Goal: Information Seeking & Learning: Compare options

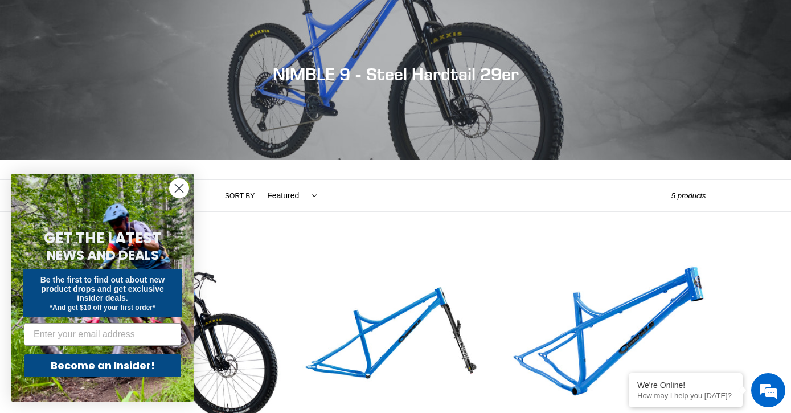
scroll to position [98, 0]
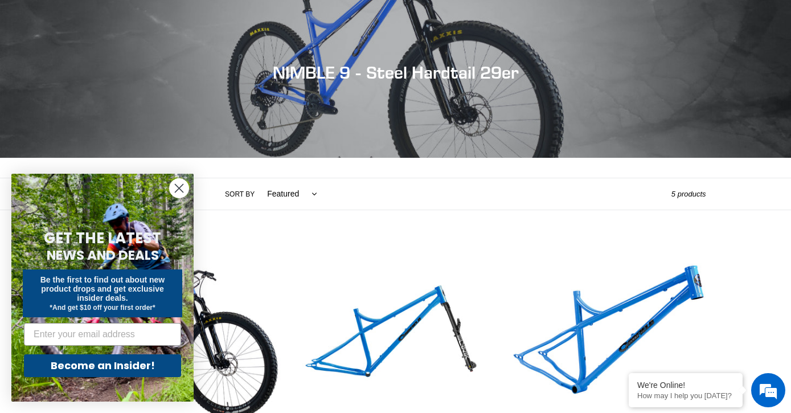
click at [178, 189] on icon "Close dialog" at bounding box center [179, 189] width 8 height 8
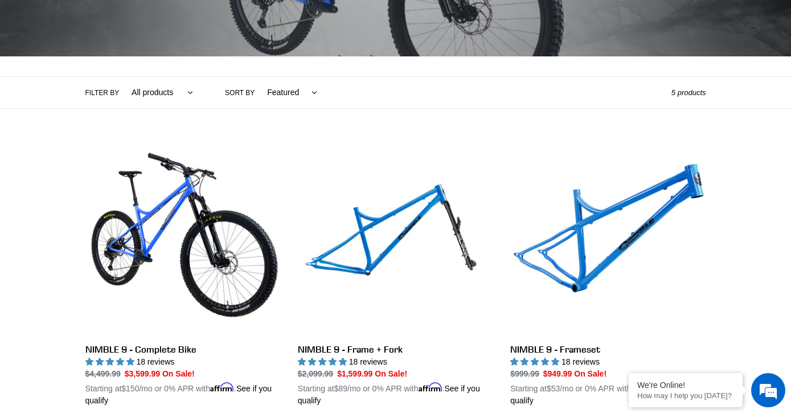
scroll to position [182, 0]
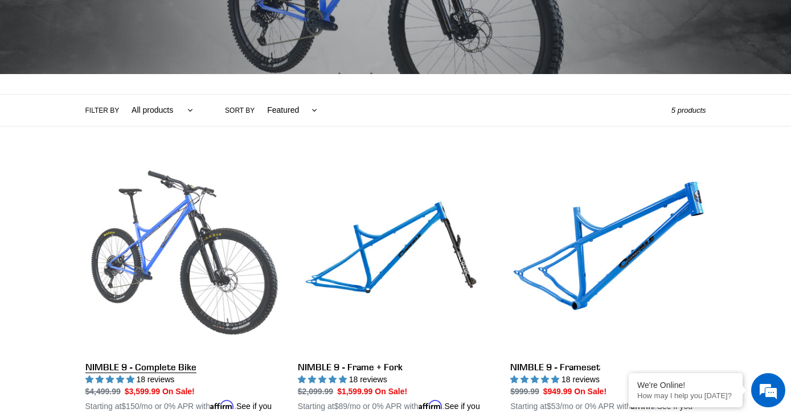
click at [183, 246] on link "NIMBLE 9 - Complete Bike" at bounding box center [182, 291] width 195 height 267
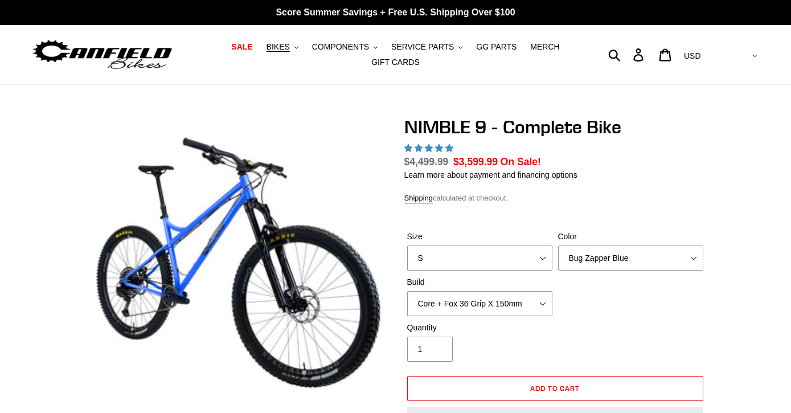
select select "highest-rating"
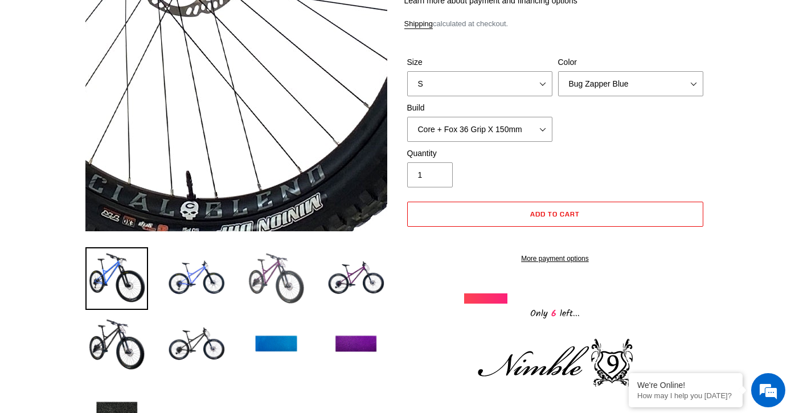
scroll to position [206, 0]
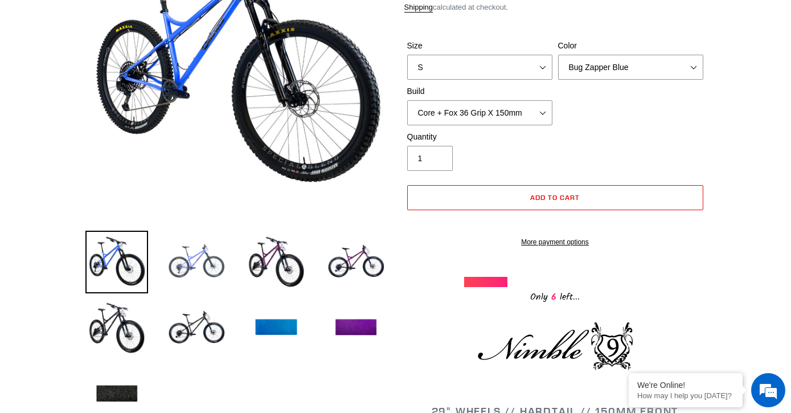
click at [196, 271] on img at bounding box center [196, 262] width 63 height 63
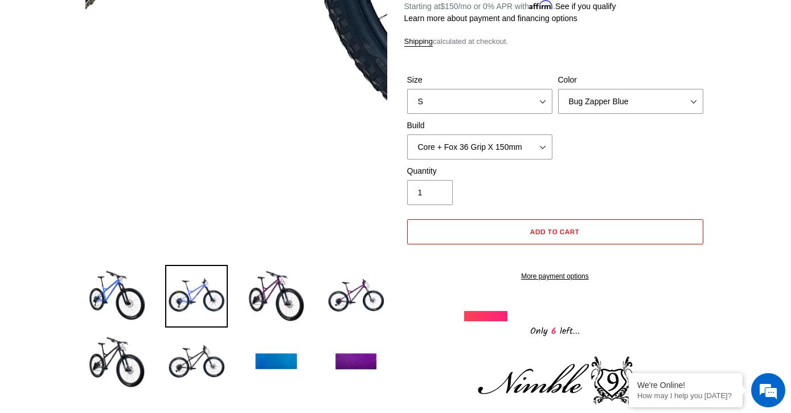
scroll to position [177, 0]
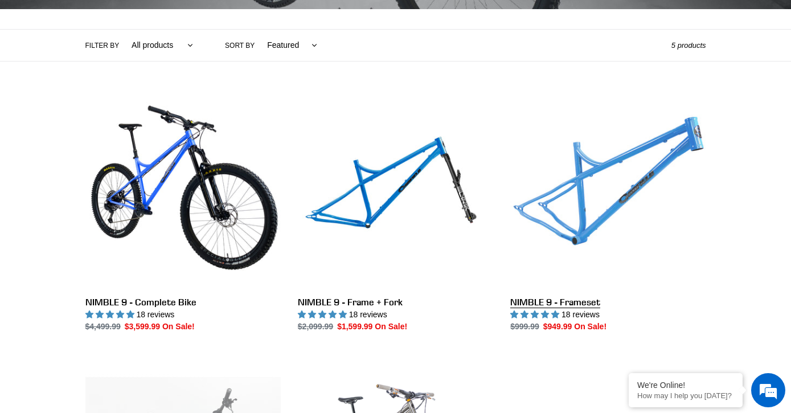
scroll to position [252, 0]
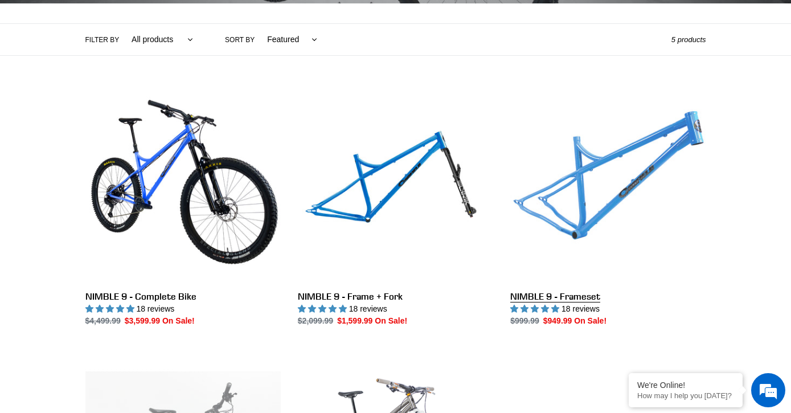
click at [562, 293] on link "NIMBLE 9 - Frameset" at bounding box center [607, 207] width 195 height 240
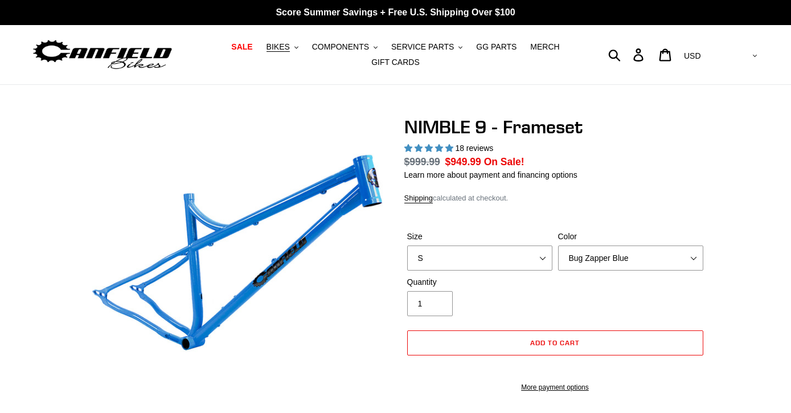
select select "highest-rating"
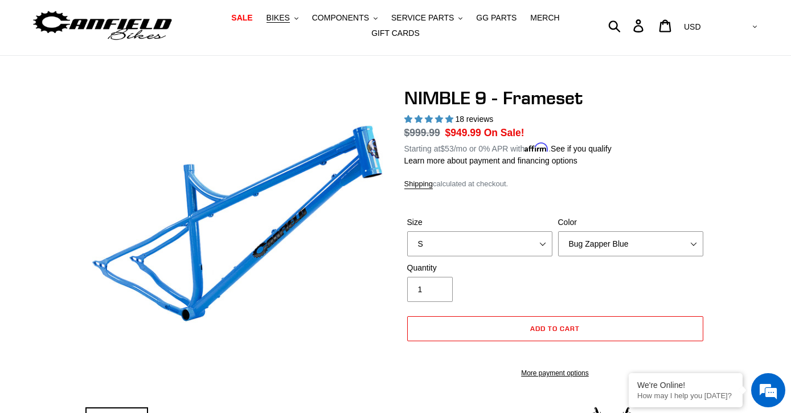
scroll to position [38, 0]
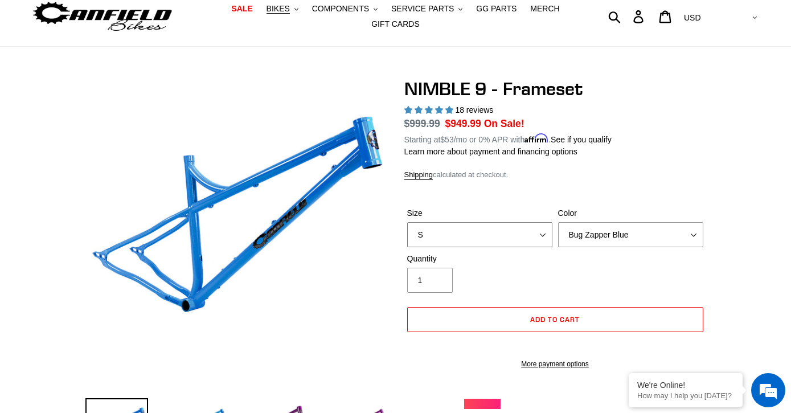
click at [537, 229] on select "S M L XL" at bounding box center [479, 234] width 145 height 25
click at [407, 222] on select "S M L XL" at bounding box center [479, 234] width 145 height 25
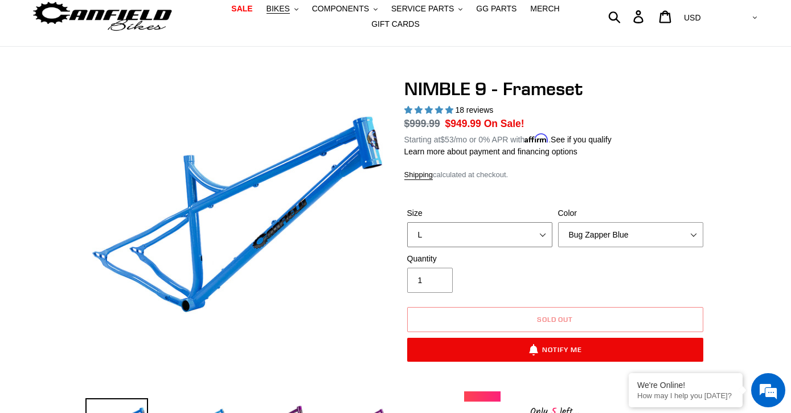
click at [530, 241] on select "S M L XL" at bounding box center [479, 234] width 145 height 25
click at [407, 222] on select "S M L XL" at bounding box center [479, 234] width 145 height 25
click at [533, 231] on select "S M L XL" at bounding box center [479, 234] width 145 height 25
select select "L"
click at [407, 222] on select "S M L XL" at bounding box center [479, 234] width 145 height 25
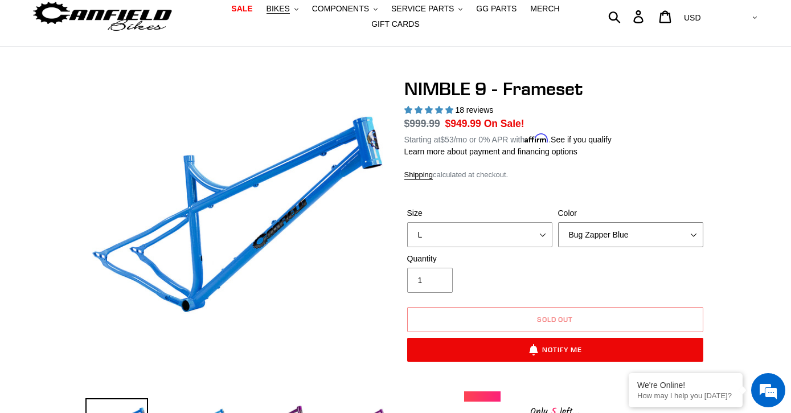
click at [590, 236] on select "Bug Zapper Blue Purple Haze -Sold Out Galaxy Black" at bounding box center [630, 234] width 145 height 25
click at [558, 222] on select "Bug Zapper Blue Purple Haze -Sold Out Galaxy Black" at bounding box center [630, 234] width 145 height 25
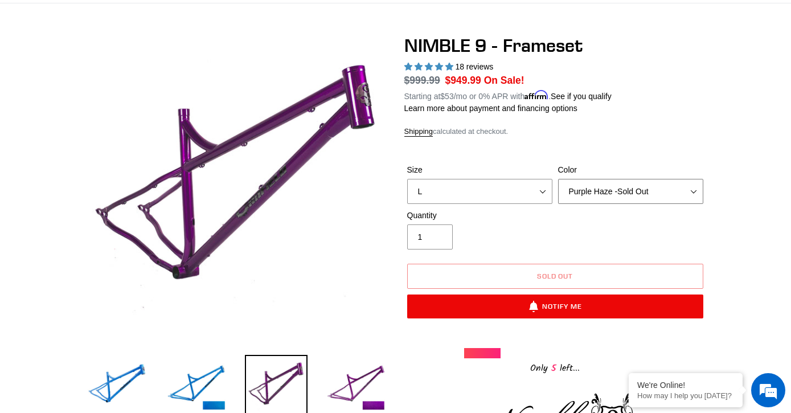
scroll to position [97, 0]
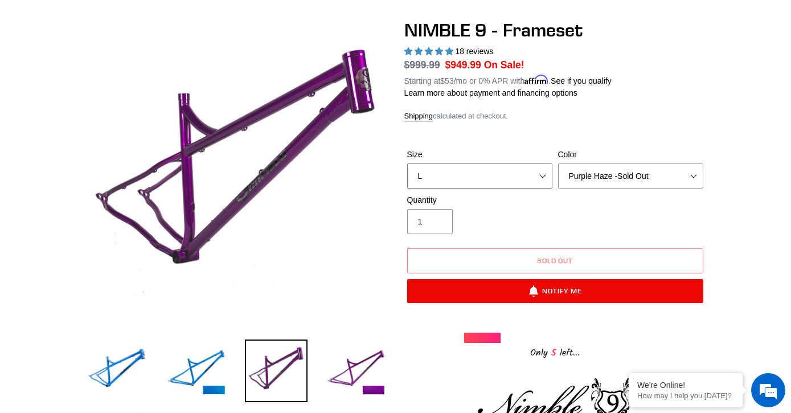
click at [503, 178] on select "S M L XL" at bounding box center [479, 175] width 145 height 25
click at [407, 163] on select "S M L XL" at bounding box center [479, 175] width 145 height 25
click at [578, 180] on select "Bug Zapper Blue Purple Haze -Sold Out Galaxy Black" at bounding box center [630, 175] width 145 height 25
select select "Galaxy Black"
click at [558, 163] on select "Bug Zapper Blue Purple Haze -Sold Out Galaxy Black" at bounding box center [630, 175] width 145 height 25
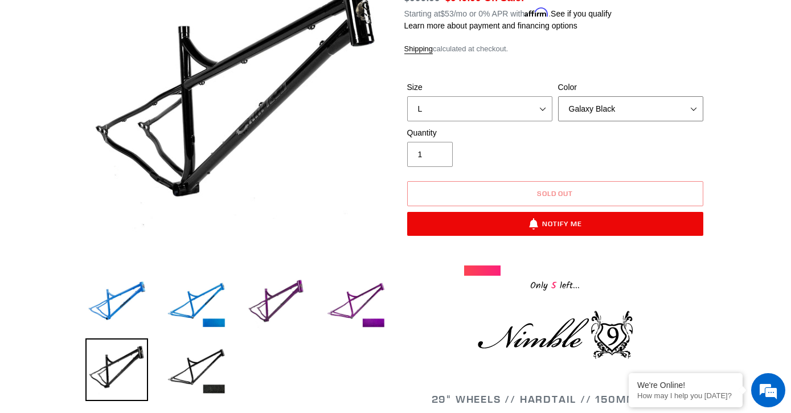
scroll to position [165, 0]
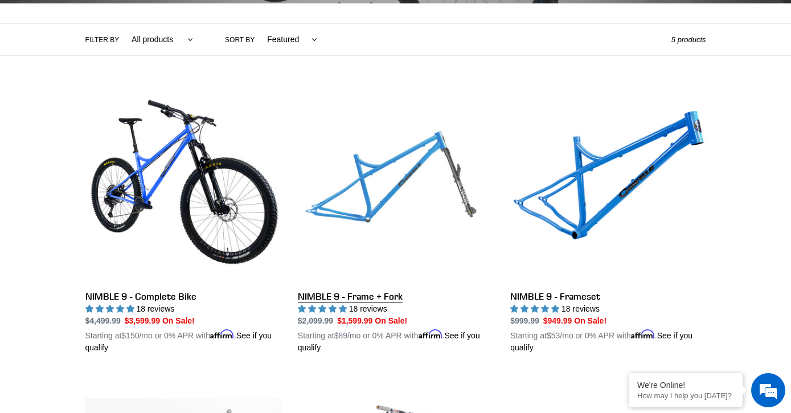
click at [370, 294] on link "NIMBLE 9 - Frame + Fork" at bounding box center [395, 220] width 195 height 267
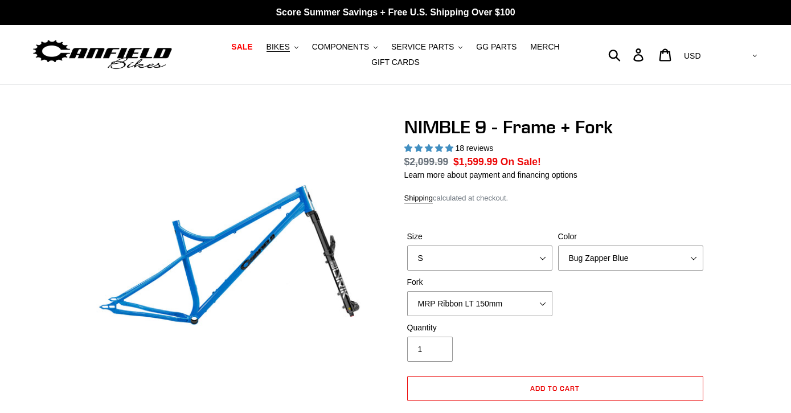
select select "highest-rating"
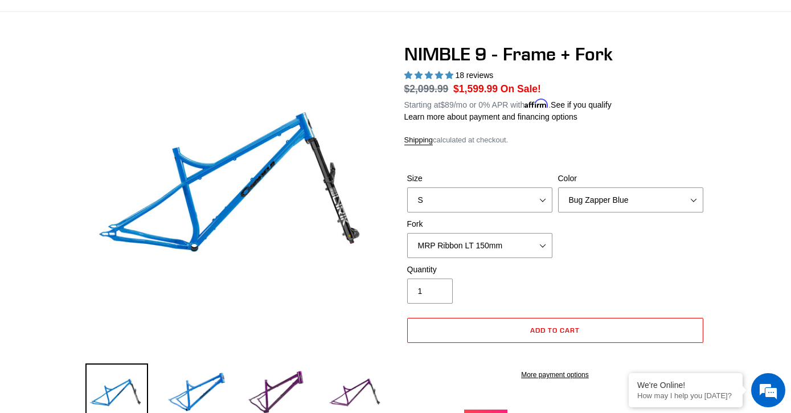
scroll to position [79, 0]
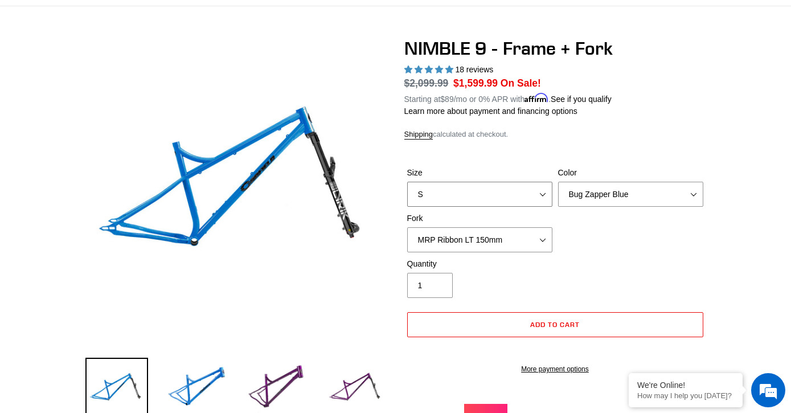
click at [469, 198] on select "S M L XL" at bounding box center [479, 194] width 145 height 25
select select "L"
click at [407, 182] on select "S M L XL" at bounding box center [479, 194] width 145 height 25
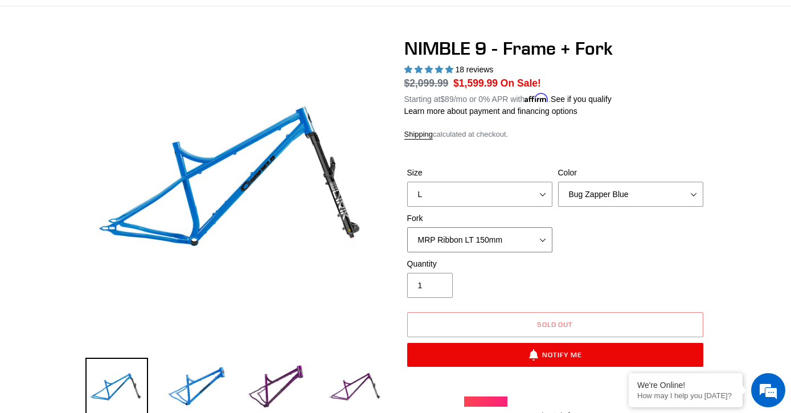
click at [504, 236] on select "MRP Ribbon LT 150mm Fox 36 Factory Grip X 150mm (Special Order) RockShox Lyrik …" at bounding box center [479, 239] width 145 height 25
select select "RockShox Lyrik Ultimate 150mm (Green - Special Order)"
click at [407, 227] on select "MRP Ribbon LT 150mm Fox 36 Factory Grip X 150mm (Special Order) RockShox Lyrik …" at bounding box center [479, 239] width 145 height 25
click at [625, 193] on select "Bug Zapper Blue Purple Haze - Sold Out Galaxy Black" at bounding box center [630, 194] width 145 height 25
select select "Purple Haze - Sold Out"
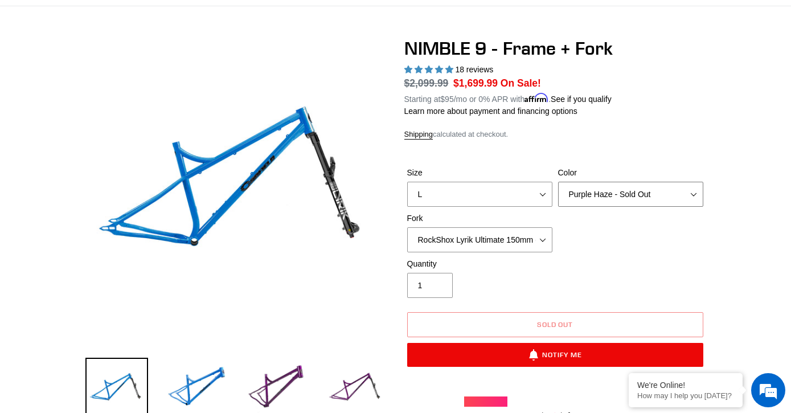
click at [558, 182] on select "Bug Zapper Blue Purple Haze - Sold Out Galaxy Black" at bounding box center [630, 194] width 145 height 25
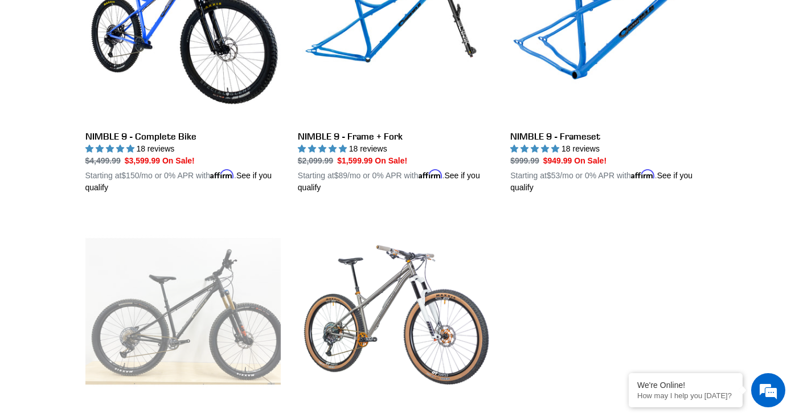
scroll to position [424, 0]
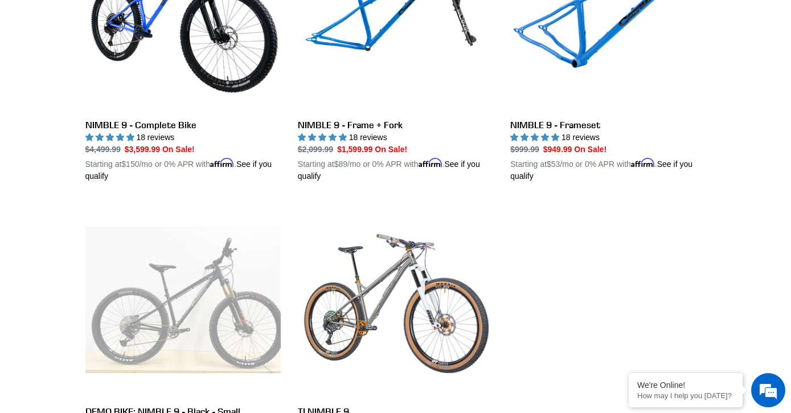
click at [212, 276] on link "DEMO BIKE: NIMBLE 9 - Black - Small (Complete Bike) #70 Never Ridden" at bounding box center [182, 341] width 195 height 279
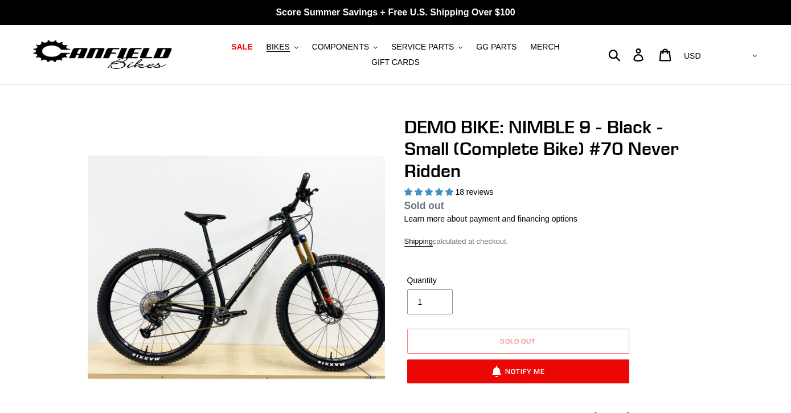
select select "highest-rating"
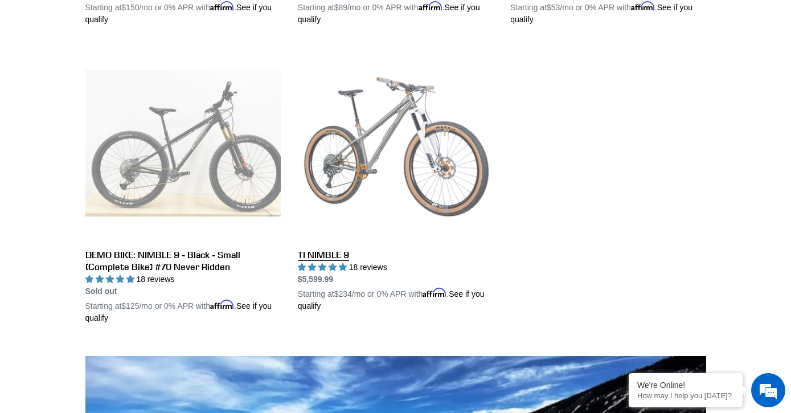
scroll to position [582, 0]
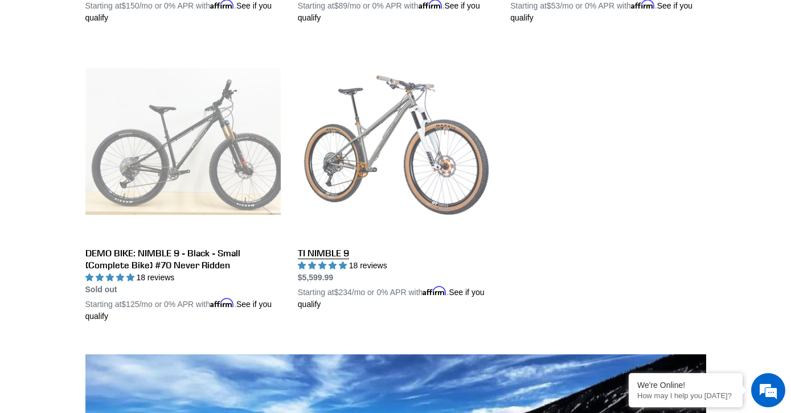
click at [330, 251] on link "TI NIMBLE 9" at bounding box center [395, 177] width 195 height 267
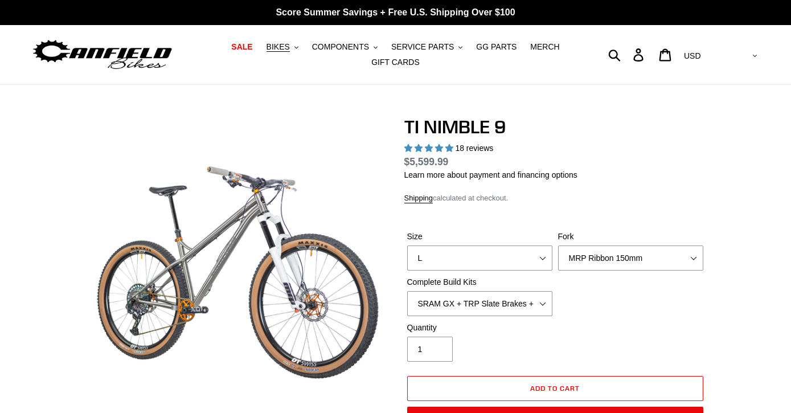
select select "highest-rating"
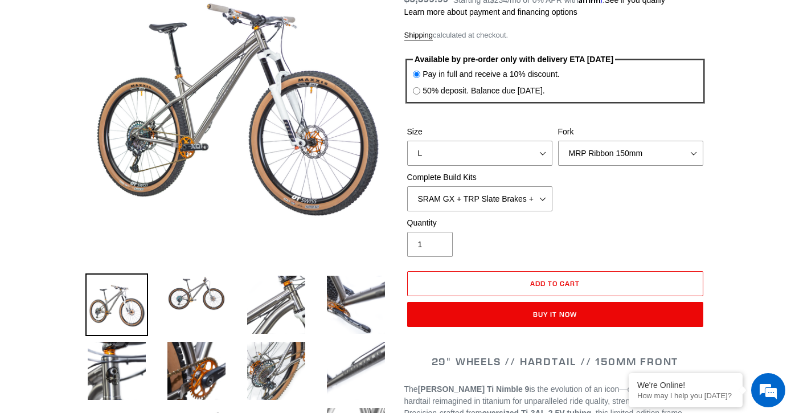
scroll to position [163, 0]
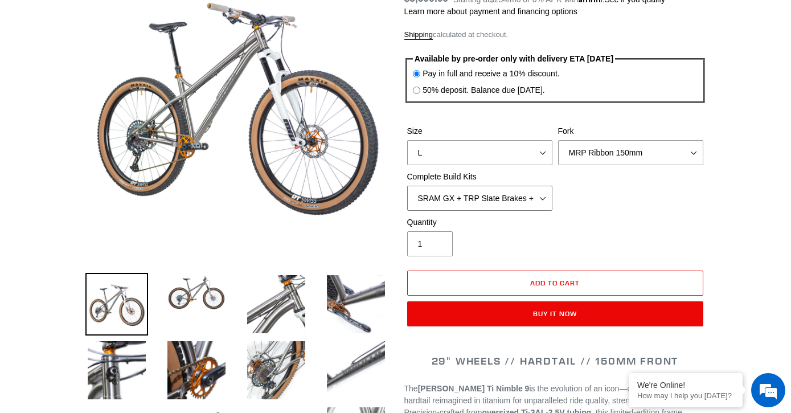
click at [543, 194] on select "SRAM GX + TRP Slate Brakes + Rotors + e13 LG-1 Wheels SHIMANO XT + SHIMANO brak…" at bounding box center [479, 198] width 145 height 25
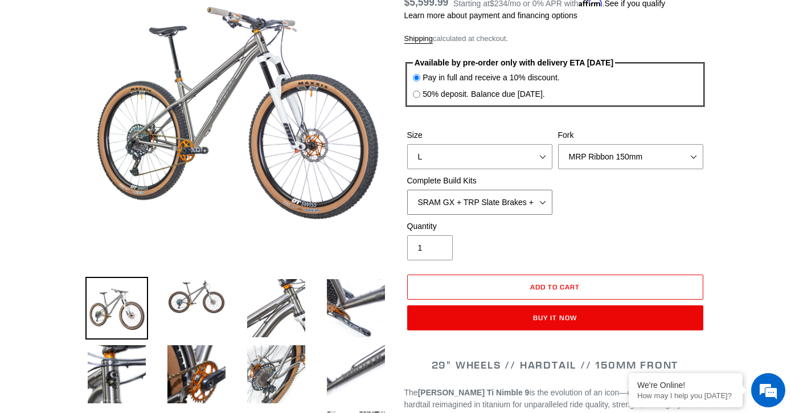
scroll to position [165, 0]
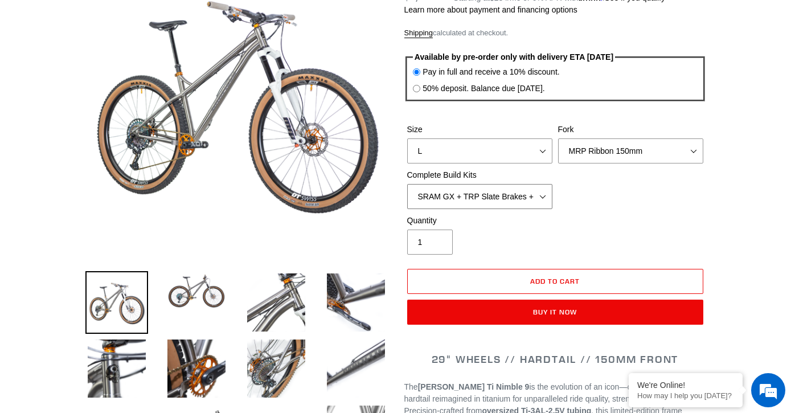
click at [533, 196] on select "SRAM GX + TRP Slate Brakes + Rotors + e13 LG-1 Wheels SHIMANO XT + SHIMANO brak…" at bounding box center [479, 196] width 145 height 25
select select "SHIMANO XT + SHIMANO brakes + Rotors + e13 LG-1 Wheels"
click at [407, 184] on select "SRAM GX + TRP Slate Brakes + Rotors + e13 LG-1 Wheels SHIMANO XT + SHIMANO brak…" at bounding box center [479, 196] width 145 height 25
click at [530, 200] on select "SRAM GX + TRP Slate Brakes + Rotors + e13 LG-1 Wheels SHIMANO XT + SHIMANO brak…" at bounding box center [479, 196] width 145 height 25
click at [290, 296] on img at bounding box center [276, 302] width 63 height 63
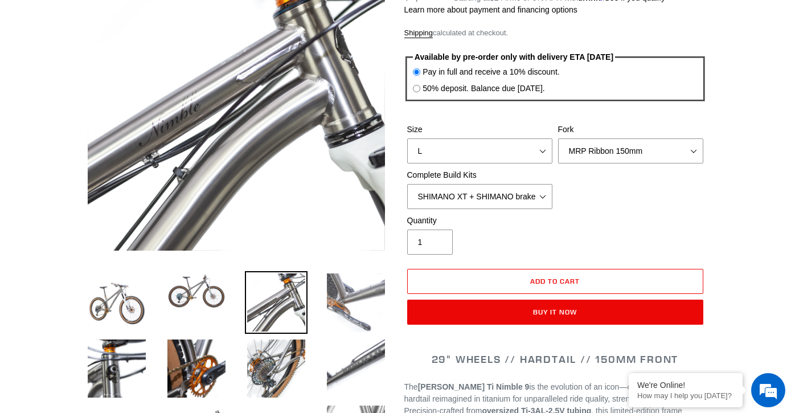
click at [347, 317] on img at bounding box center [356, 302] width 63 height 63
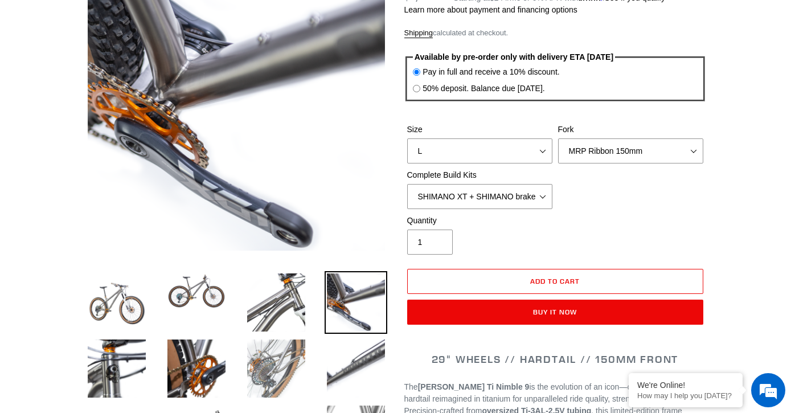
click at [255, 371] on img at bounding box center [276, 368] width 63 height 63
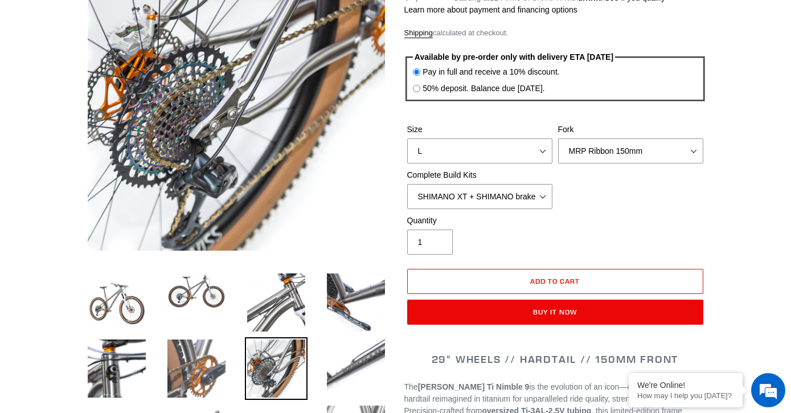
click at [177, 372] on img at bounding box center [196, 368] width 63 height 63
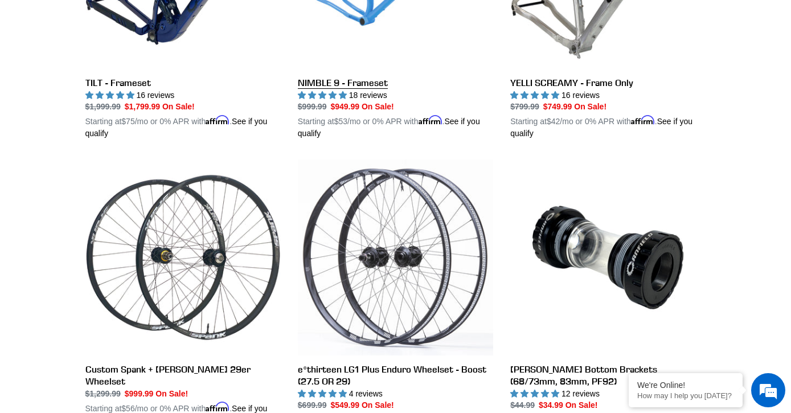
scroll to position [2164, 0]
